Goal: Navigation & Orientation: Find specific page/section

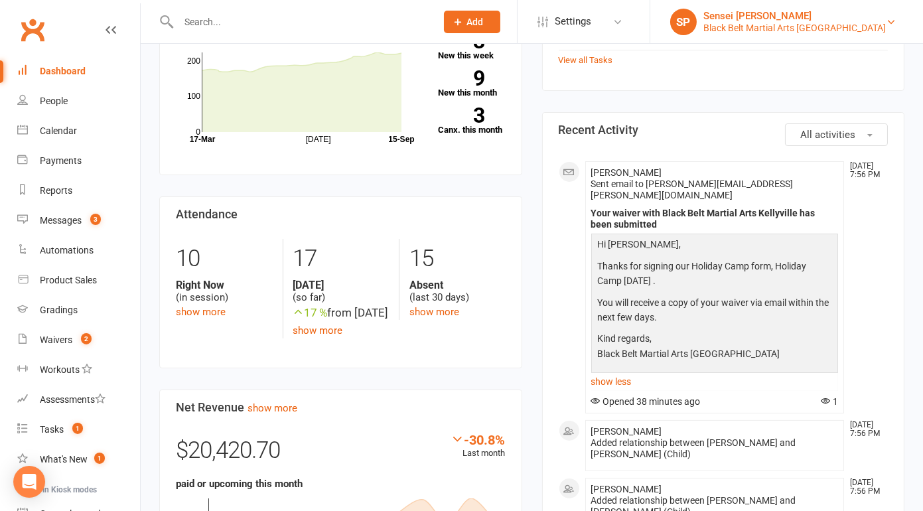
click at [827, 25] on div "Black Belt Martial Arts [GEOGRAPHIC_DATA]" at bounding box center [794, 28] width 182 height 12
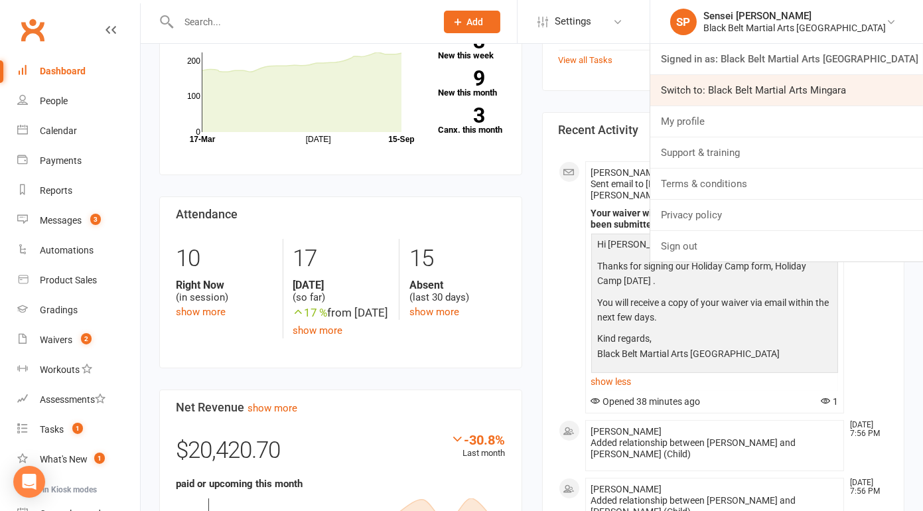
click at [810, 99] on link "Switch to: Black Belt Martial Arts Mingara" at bounding box center [786, 90] width 273 height 31
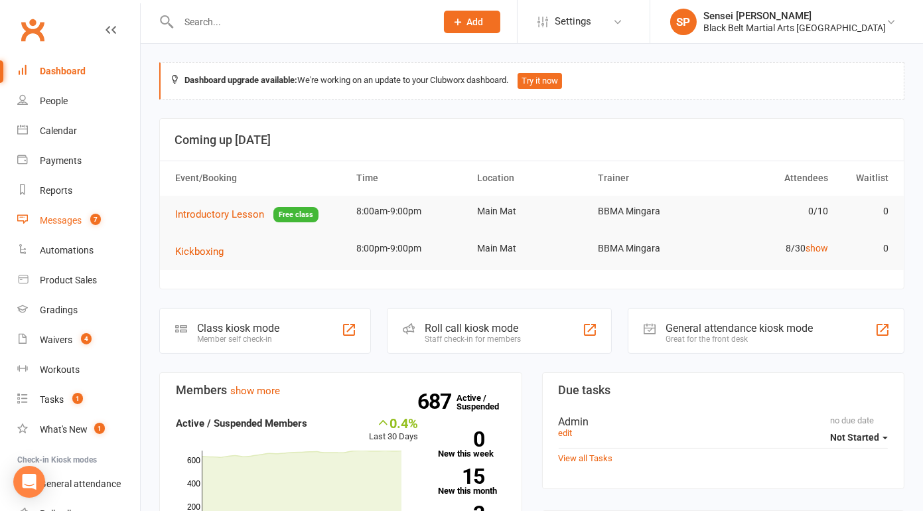
click at [66, 221] on div "Messages" at bounding box center [61, 220] width 42 height 11
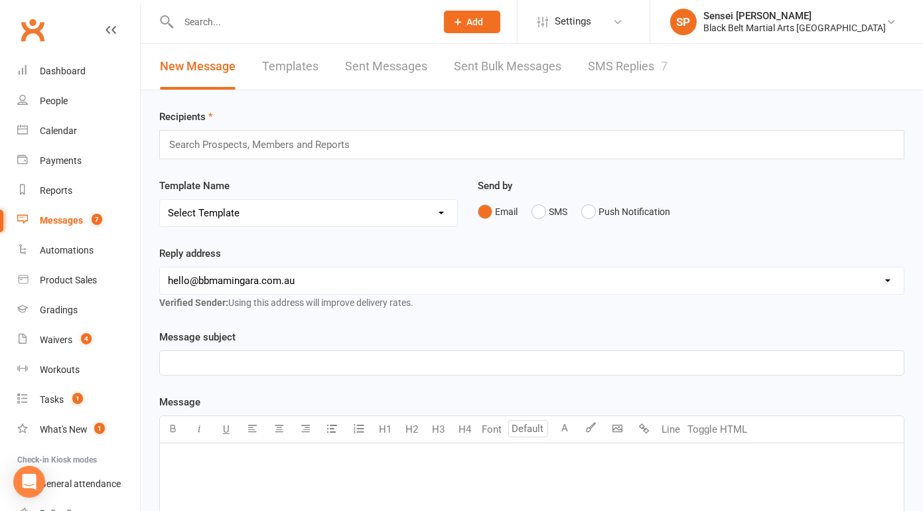
click at [636, 66] on link "SMS Replies 7" at bounding box center [628, 67] width 80 height 46
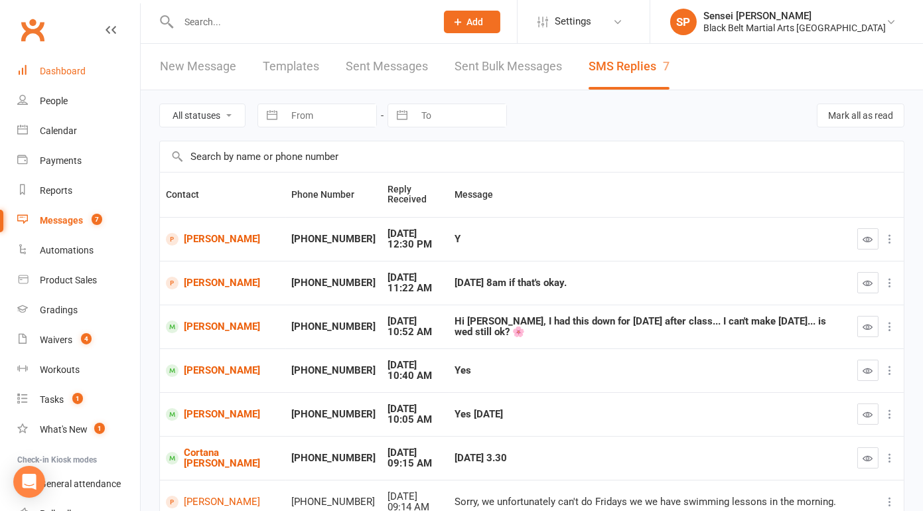
click at [72, 68] on div "Dashboard" at bounding box center [63, 71] width 46 height 11
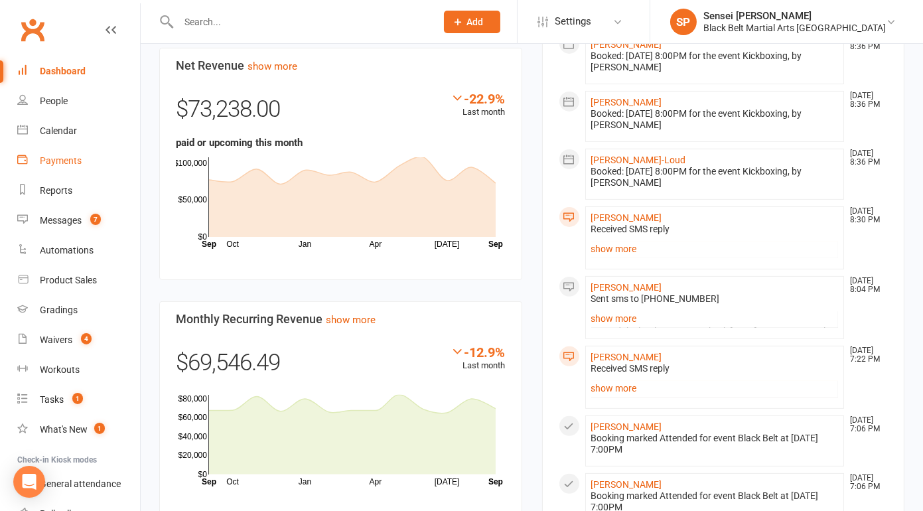
scroll to position [774, 0]
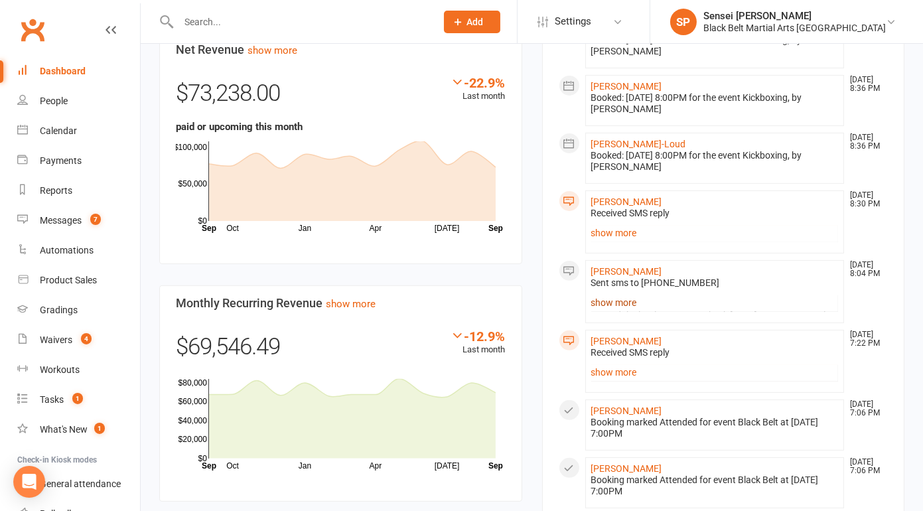
click at [613, 293] on link "show more" at bounding box center [714, 302] width 247 height 19
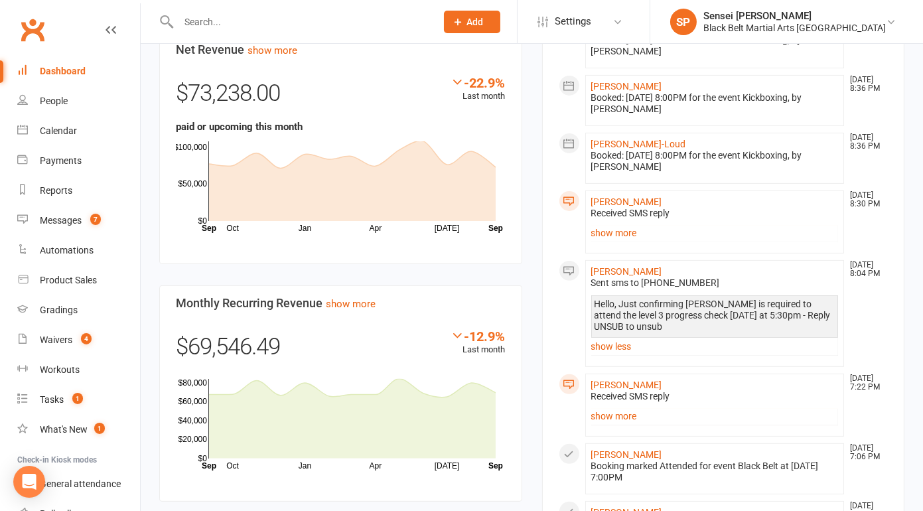
click at [75, 68] on div "Dashboard" at bounding box center [63, 71] width 46 height 11
click at [818, 23] on div "Black Belt Martial Arts [GEOGRAPHIC_DATA]" at bounding box center [794, 28] width 182 height 12
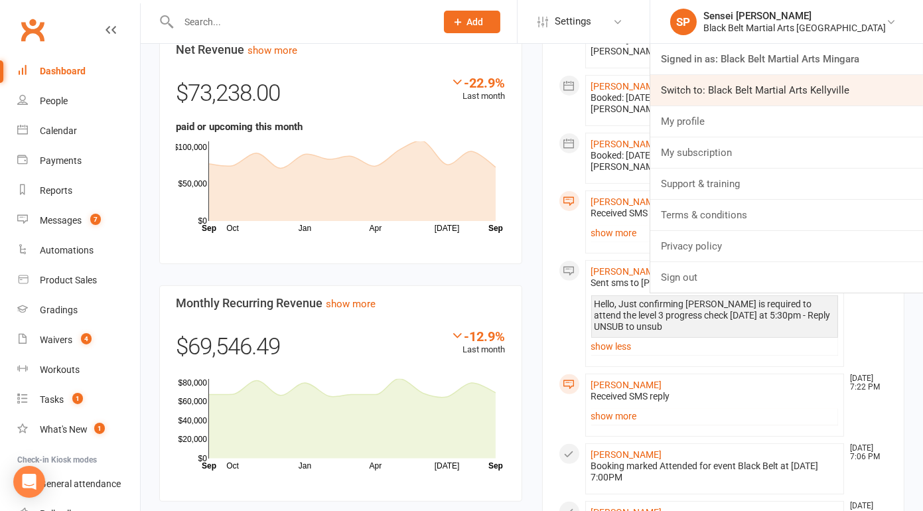
click at [791, 86] on link "Switch to: Black Belt Martial Arts Kellyville" at bounding box center [786, 90] width 273 height 31
